Goal: Transaction & Acquisition: Book appointment/travel/reservation

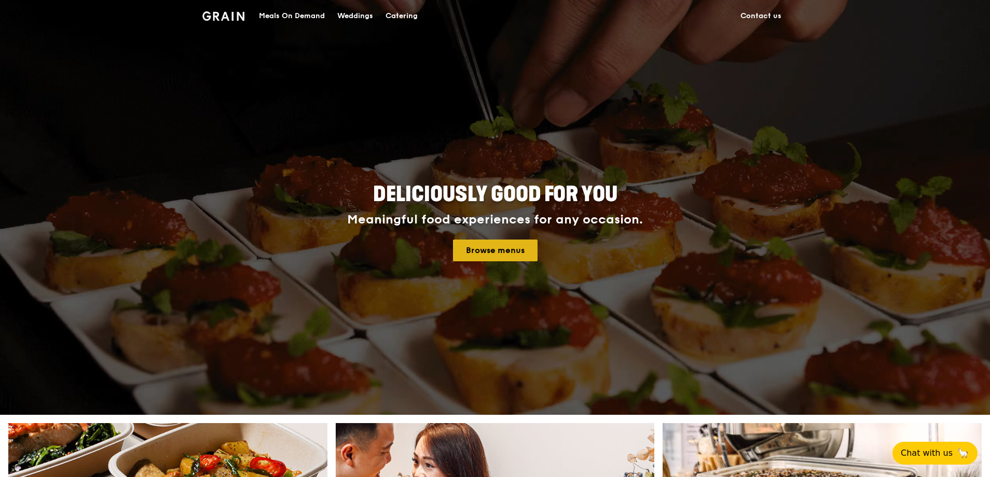
click at [512, 253] on link "Browse menus" at bounding box center [495, 251] width 85 height 22
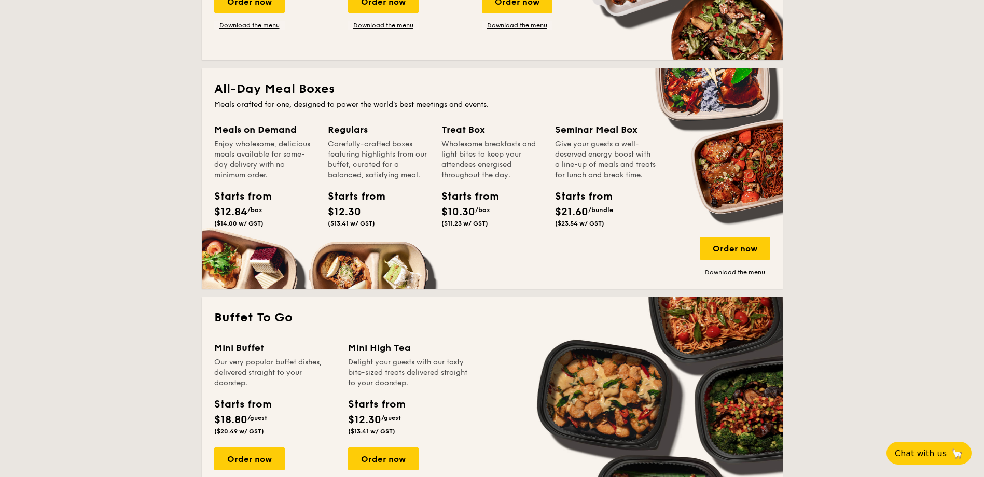
scroll to position [519, 0]
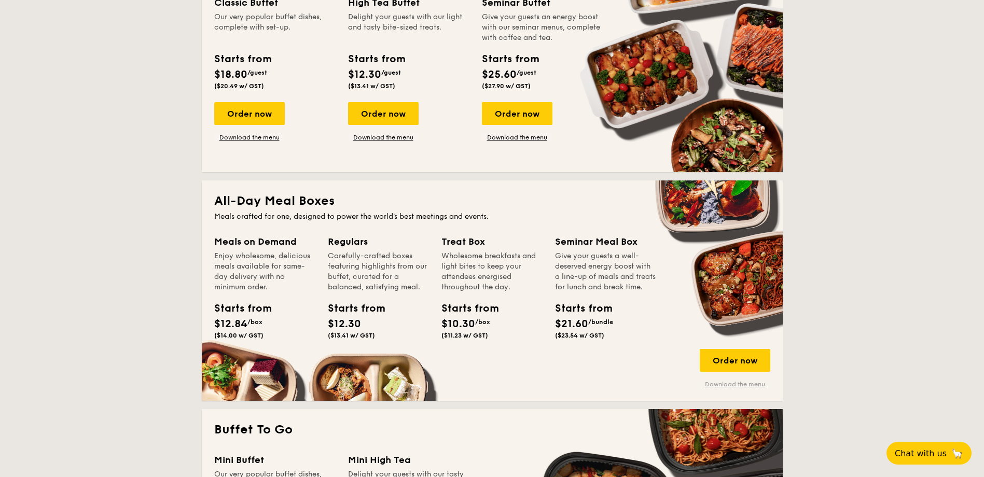
click at [738, 382] on link "Download the menu" at bounding box center [735, 384] width 71 height 8
click at [724, 365] on div "Order now" at bounding box center [735, 360] width 71 height 23
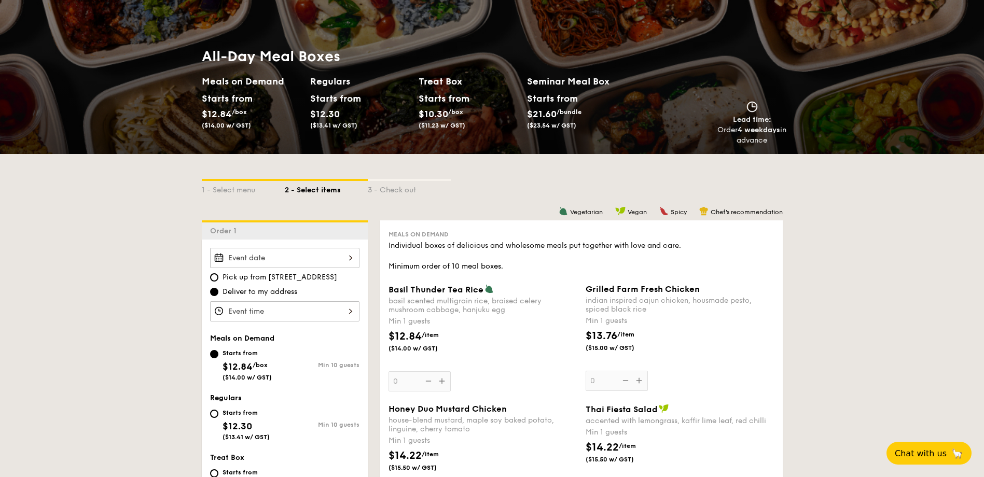
scroll to position [259, 0]
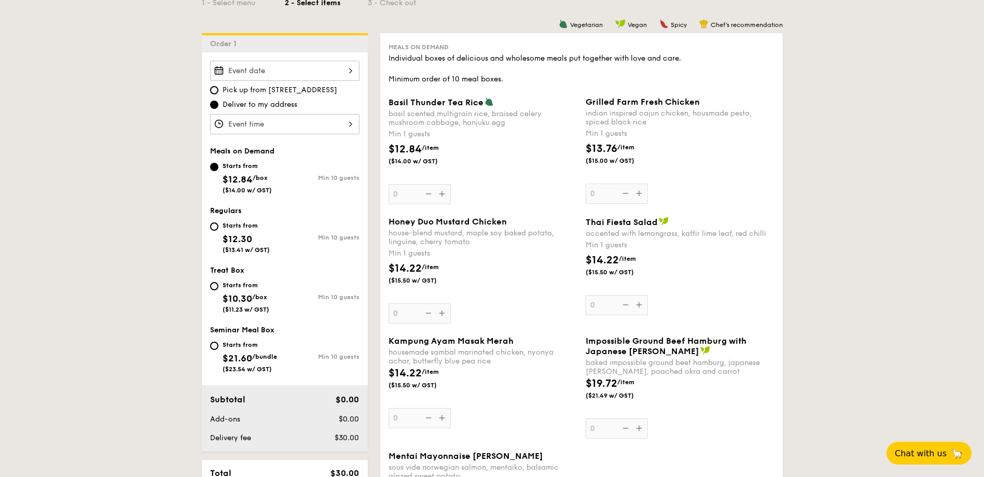
click at [328, 71] on input "Basil Thunder Tea Rice basil scented multigrain rice, braised celery mushroom c…" at bounding box center [284, 71] width 149 height 20
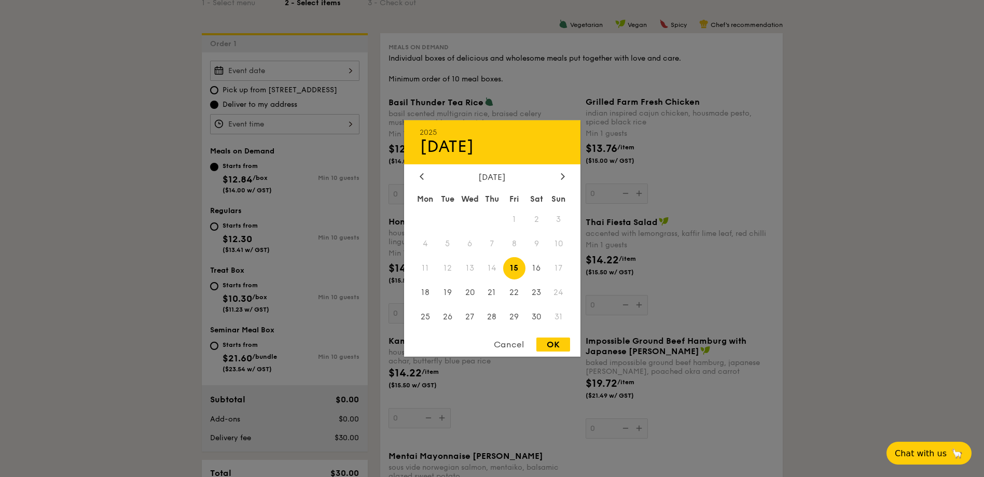
click at [492, 271] on span "14" at bounding box center [492, 268] width 22 height 22
click at [546, 344] on div "OK" at bounding box center [554, 345] width 34 height 14
type input "Aug 15, 2025"
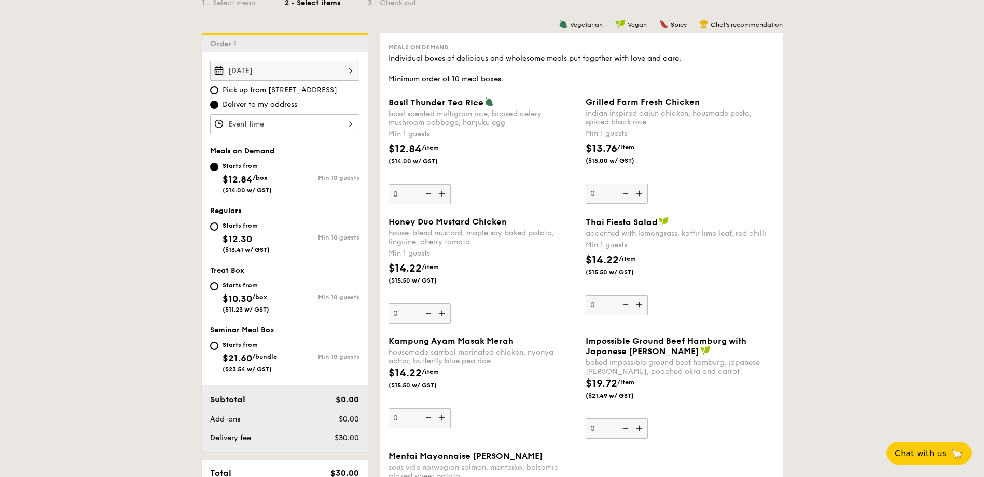
drag, startPoint x: 219, startPoint y: 230, endPoint x: 226, endPoint y: 229, distance: 6.9
click at [226, 229] on div "Starts from" at bounding box center [246, 226] width 47 height 8
click at [218, 229] on input "Starts from $12.30 ($13.41 w/ GST) Min 10 guests" at bounding box center [214, 227] width 8 height 8
radio input "true"
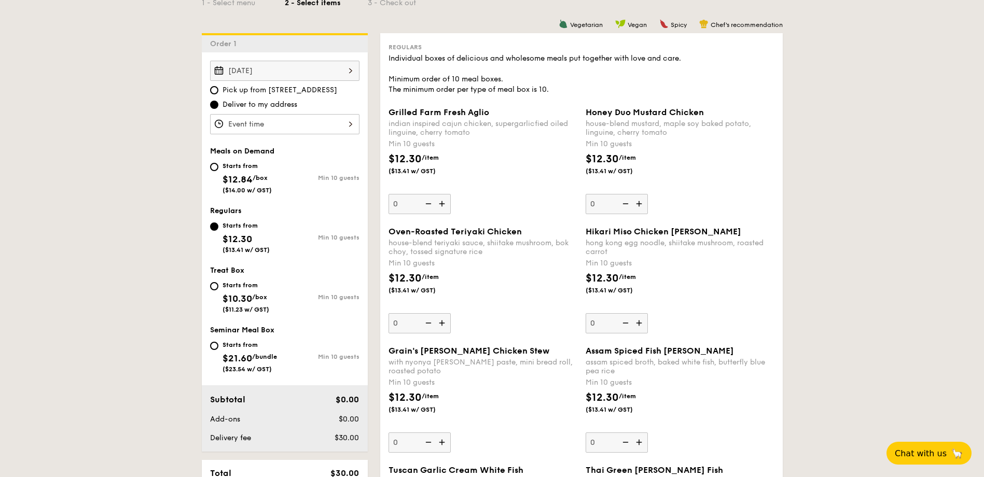
click at [282, 124] on input "Grilled Farm Fresh Aglio indian inspired cajun chicken, supergarlicfied oiled l…" at bounding box center [284, 124] width 149 height 20
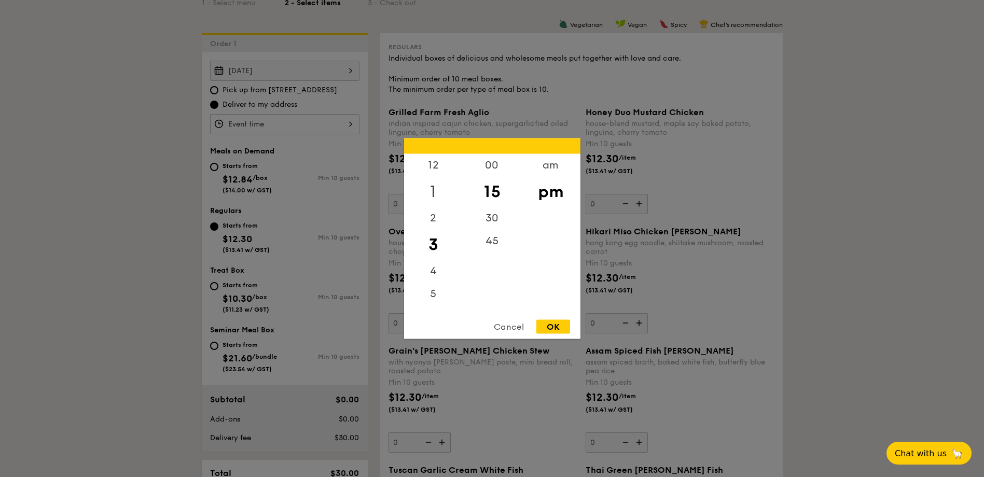
click at [436, 185] on div "1" at bounding box center [433, 192] width 59 height 30
click at [434, 169] on div "12" at bounding box center [433, 169] width 59 height 30
click at [556, 330] on div "OK" at bounding box center [554, 327] width 34 height 14
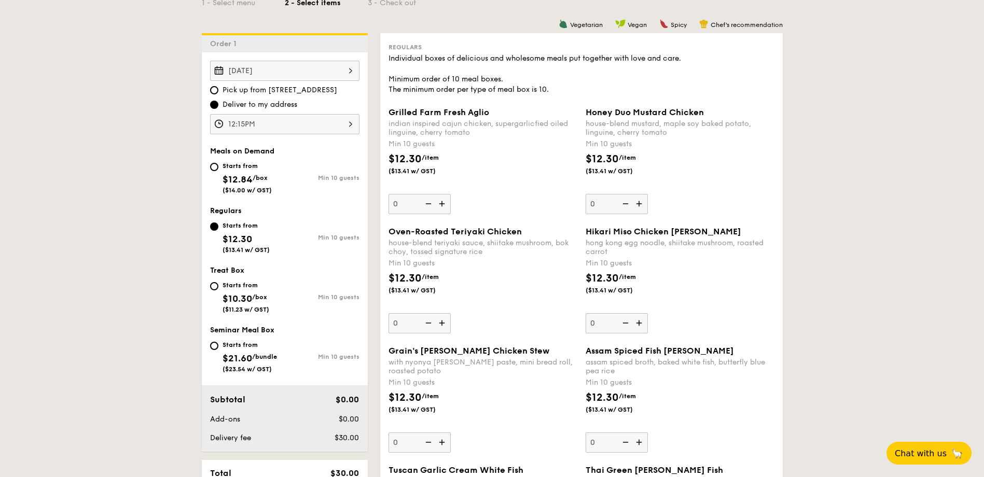
click at [344, 129] on input "12:15PM" at bounding box center [284, 124] width 149 height 20
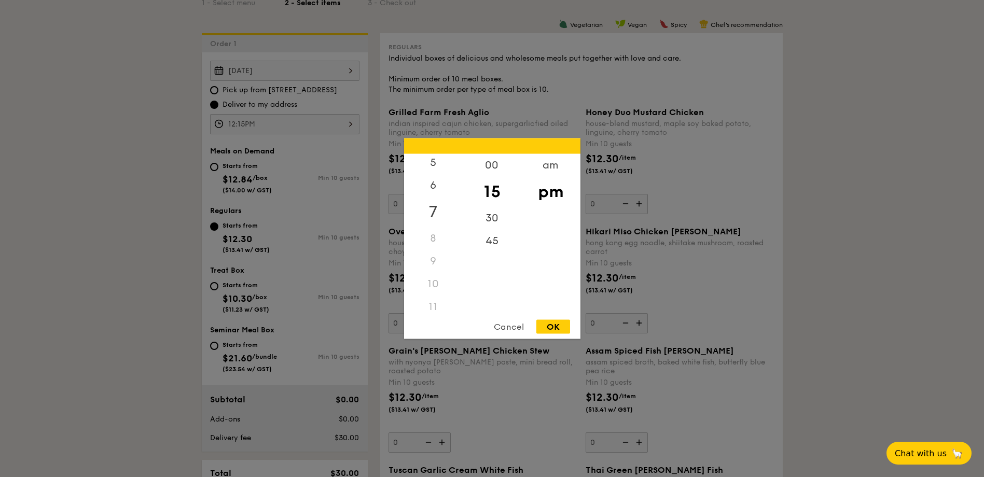
scroll to position [123, 0]
click at [559, 165] on div "am" at bounding box center [551, 169] width 59 height 30
click at [437, 306] on div "11" at bounding box center [433, 305] width 59 height 30
click at [497, 247] on div "45" at bounding box center [492, 245] width 59 height 30
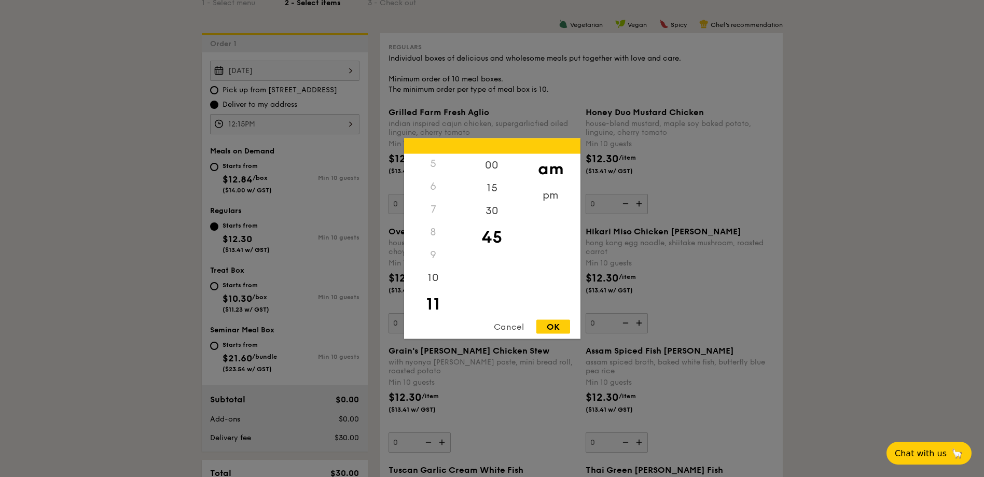
click at [551, 327] on div "OK" at bounding box center [554, 327] width 34 height 14
type input "11:45AM"
